Goal: Check status: Check status

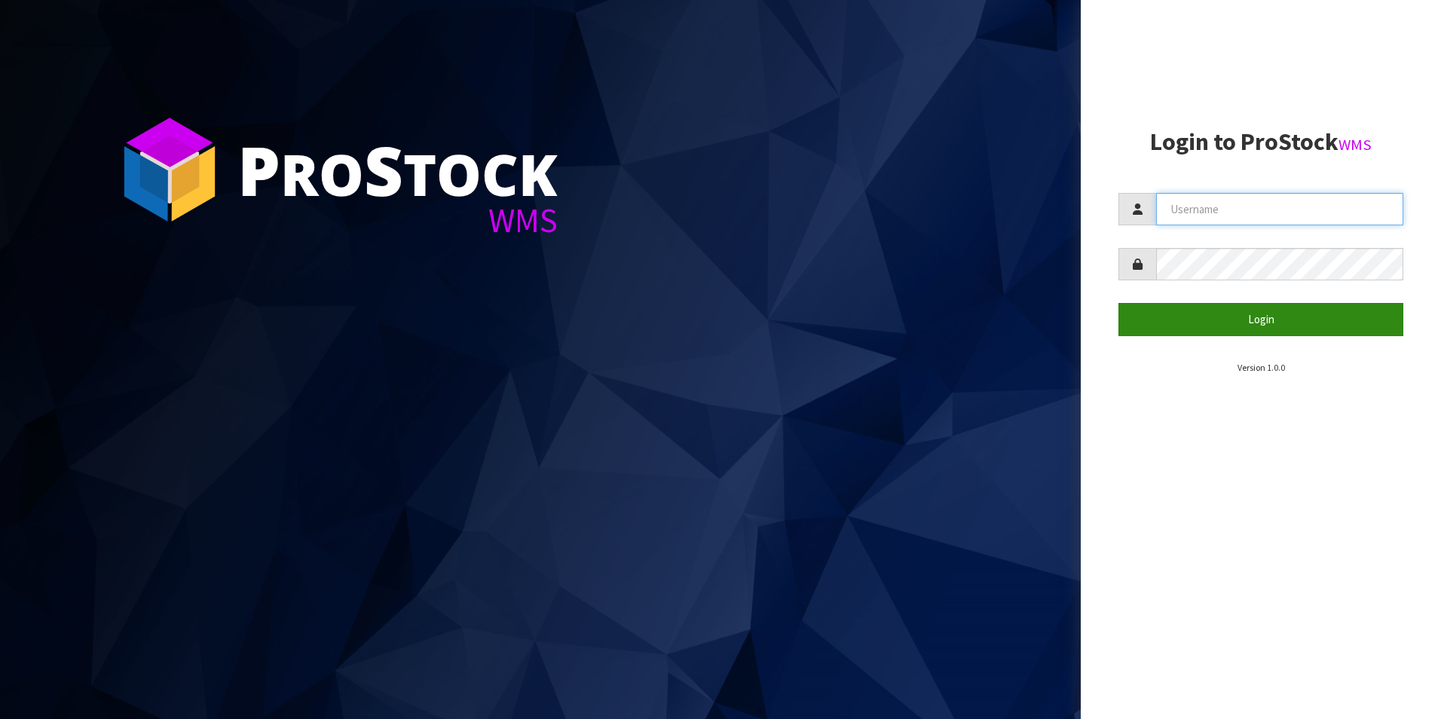
type input "aquacooler"
click at [1268, 324] on button "Login" at bounding box center [1260, 319] width 285 height 32
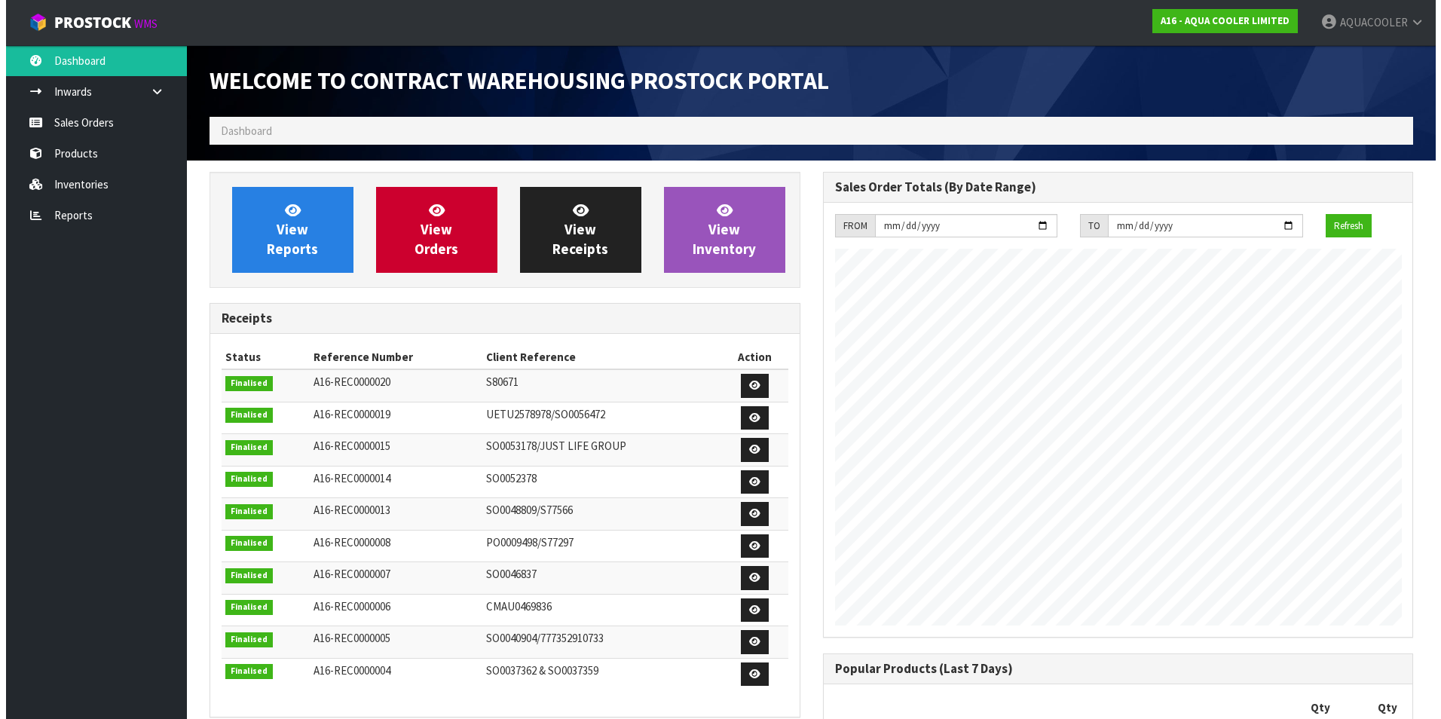
scroll to position [762, 613]
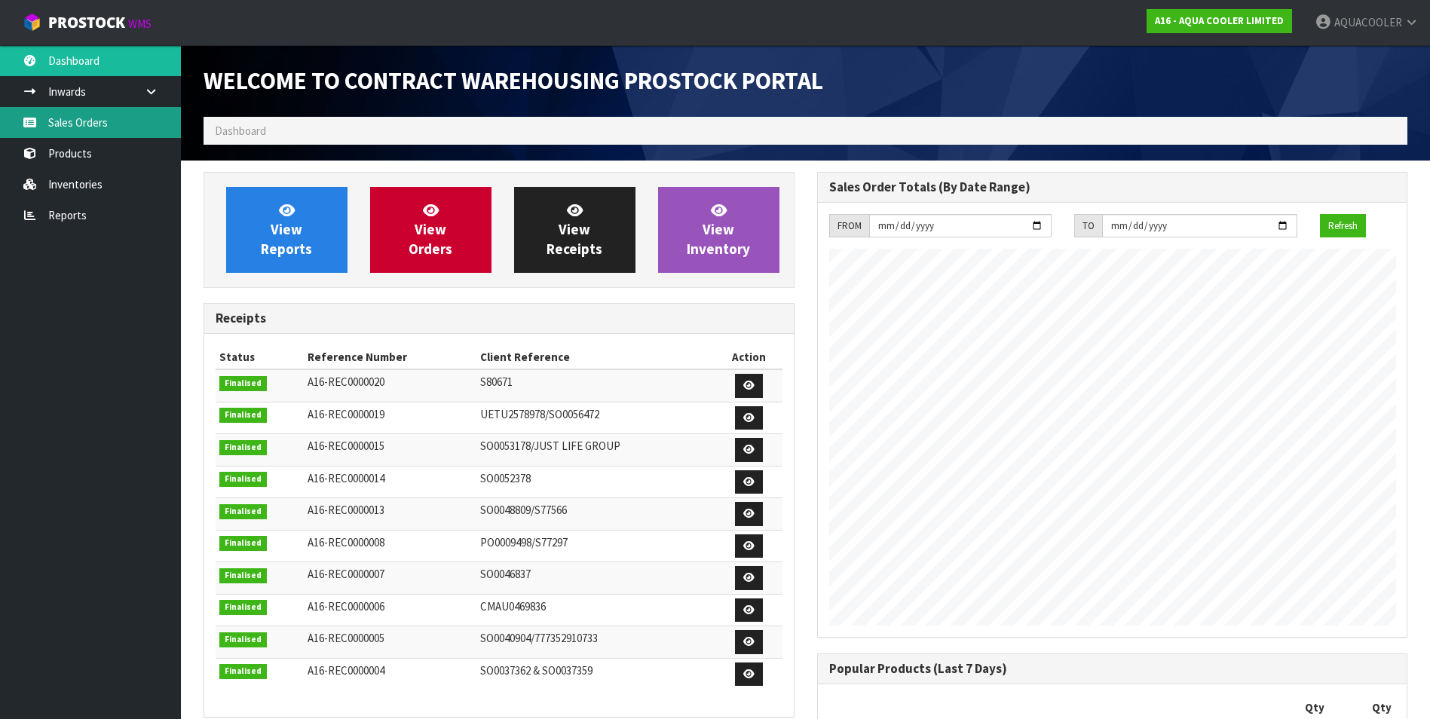
click at [87, 121] on link "Sales Orders" at bounding box center [90, 122] width 181 height 31
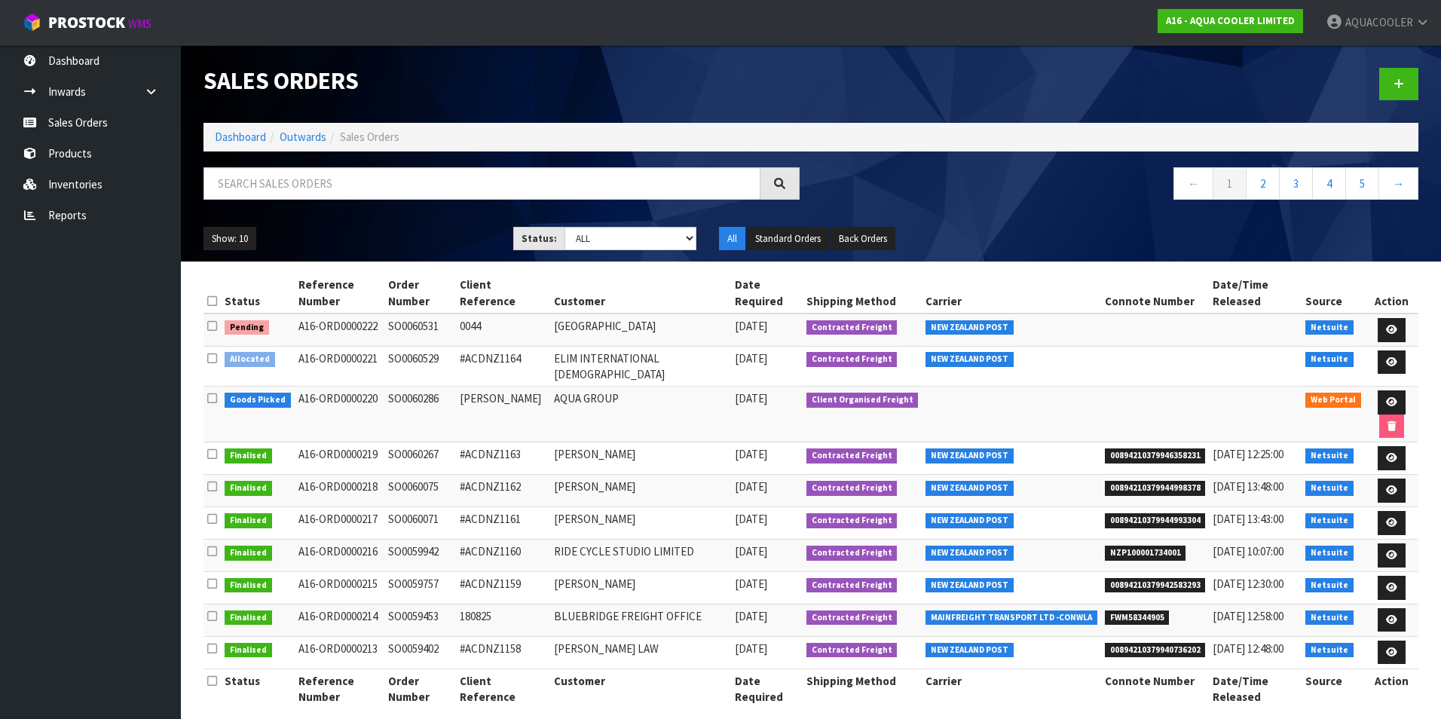
drag, startPoint x: 396, startPoint y: 341, endPoint x: 450, endPoint y: 347, distance: 54.6
click at [450, 347] on td "SO0060529" at bounding box center [420, 366] width 72 height 41
drag, startPoint x: 450, startPoint y: 347, endPoint x: 399, endPoint y: 310, distance: 63.2
click at [399, 314] on td "SO0060531" at bounding box center [420, 330] width 72 height 32
drag, startPoint x: 393, startPoint y: 308, endPoint x: 450, endPoint y: 312, distance: 56.6
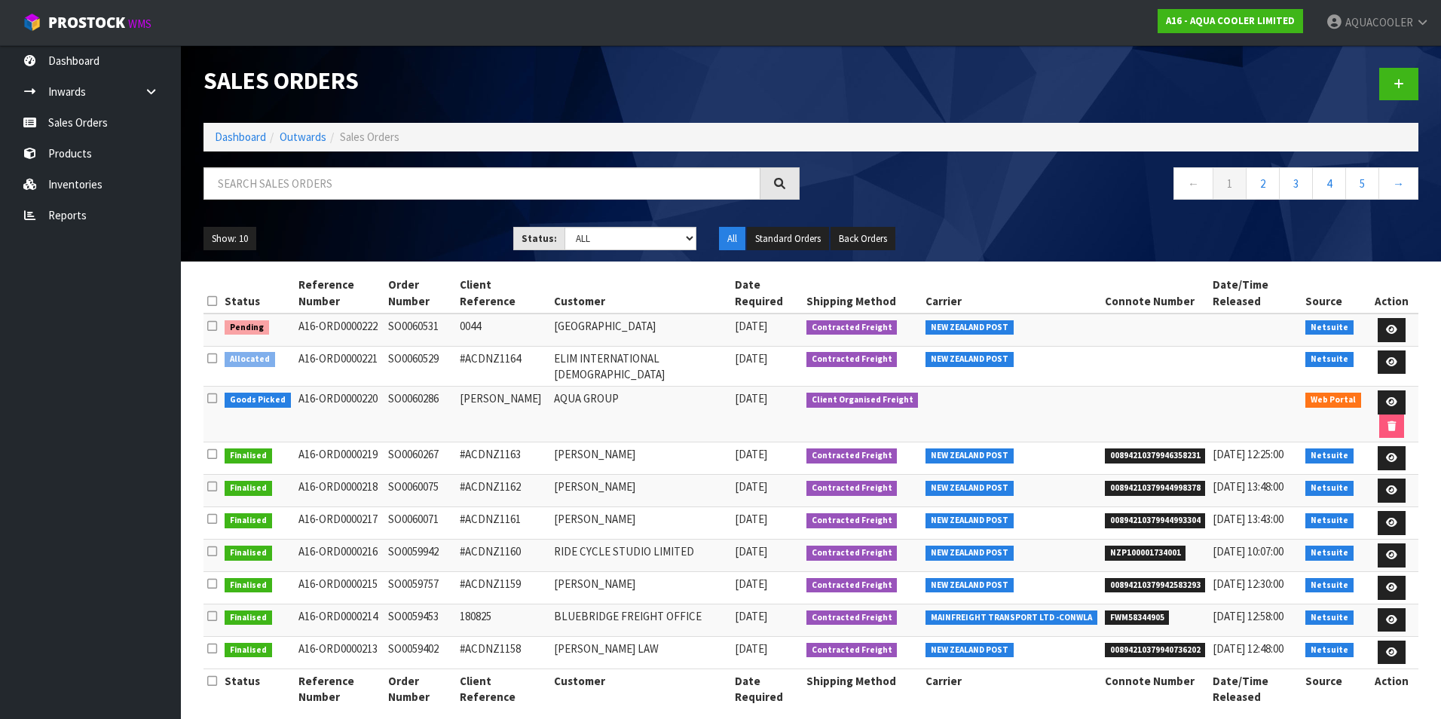
click at [450, 314] on td "SO0060531" at bounding box center [420, 330] width 72 height 32
drag, startPoint x: 450, startPoint y: 312, endPoint x: 433, endPoint y: 309, distance: 17.6
copy td "SO0060531"
click at [760, 80] on h1 "Sales Orders" at bounding box center [501, 81] width 596 height 26
